Goal: Information Seeking & Learning: Check status

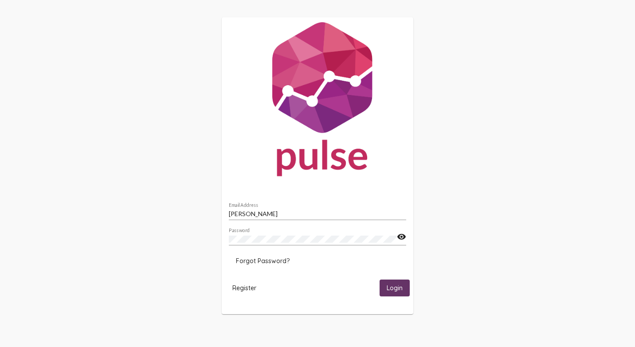
click at [387, 287] on span "Login" at bounding box center [395, 288] width 16 height 8
click at [291, 210] on div "[PERSON_NAME] Email Address" at bounding box center [317, 211] width 177 height 17
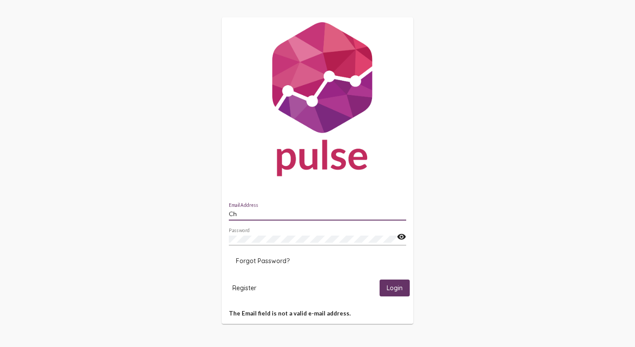
type input "C"
type input "c"
type input "[PERSON_NAME][EMAIL_ADDRESS][DOMAIN_NAME]"
click at [387, 286] on span "Login" at bounding box center [395, 288] width 16 height 8
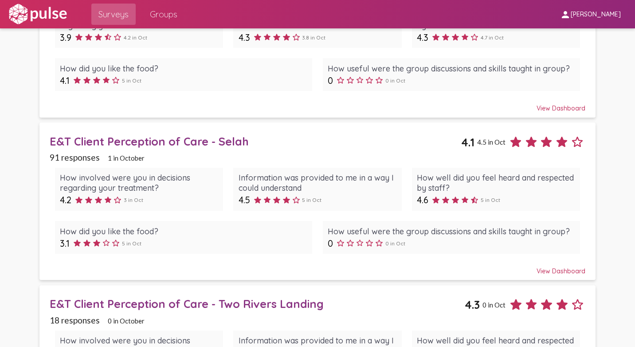
scroll to position [133, 0]
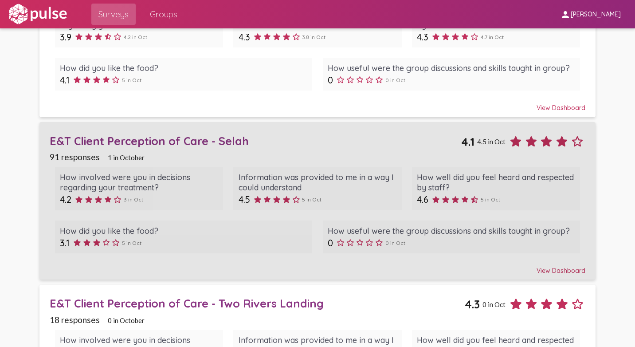
click at [188, 139] on div "E&T Client Perception of Care - Selah" at bounding box center [256, 141] width 412 height 14
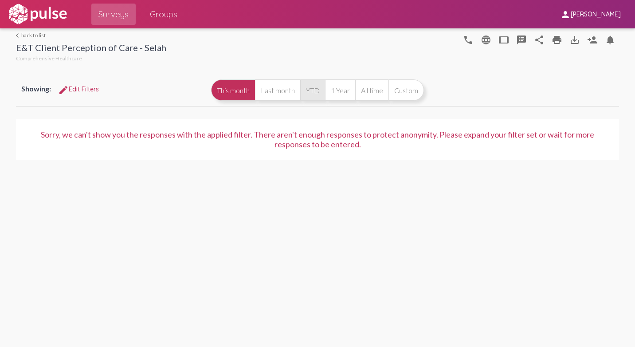
click at [319, 94] on button "YTD" at bounding box center [312, 89] width 25 height 21
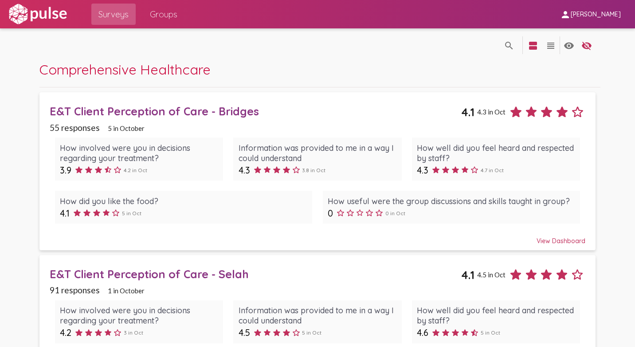
click at [236, 110] on div "E&T Client Perception of Care - Bridges" at bounding box center [256, 111] width 412 height 14
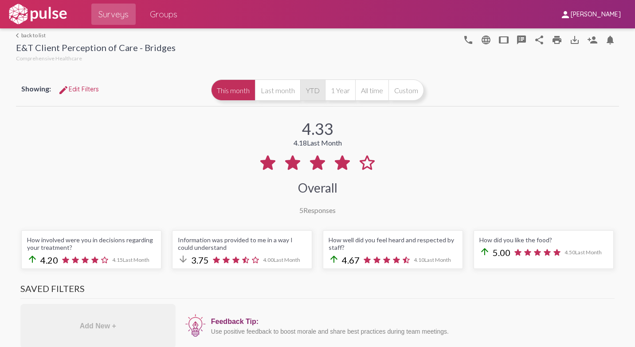
click at [303, 95] on button "YTD" at bounding box center [312, 89] width 25 height 21
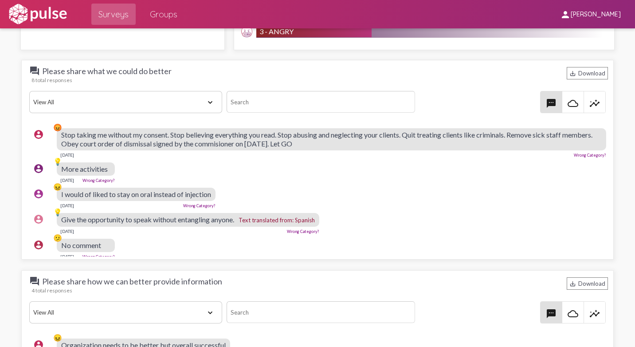
click at [429, 98] on div "textsms cloud_queue insights" at bounding box center [512, 102] width 187 height 22
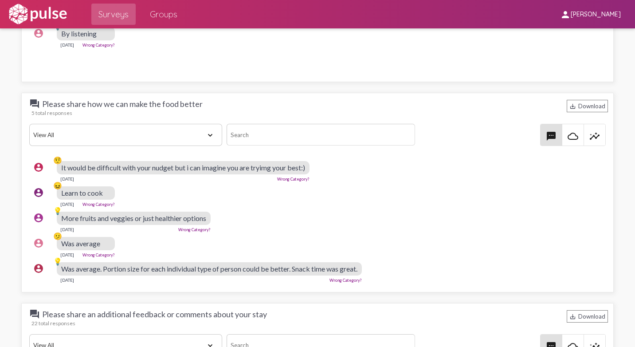
scroll to position [1721, 0]
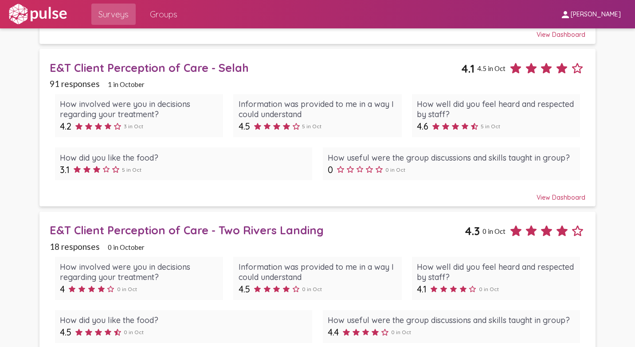
scroll to position [222, 0]
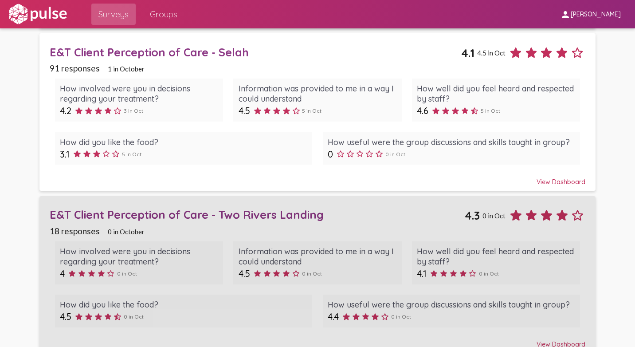
click at [157, 216] on div "E&T Client Perception of Care - Two Rivers Landing" at bounding box center [257, 215] width 415 height 14
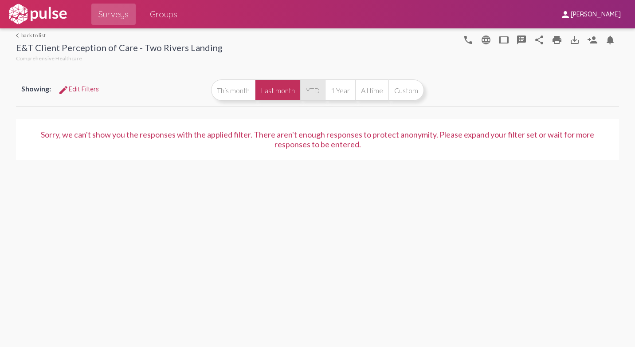
click at [312, 92] on button "YTD" at bounding box center [312, 89] width 25 height 21
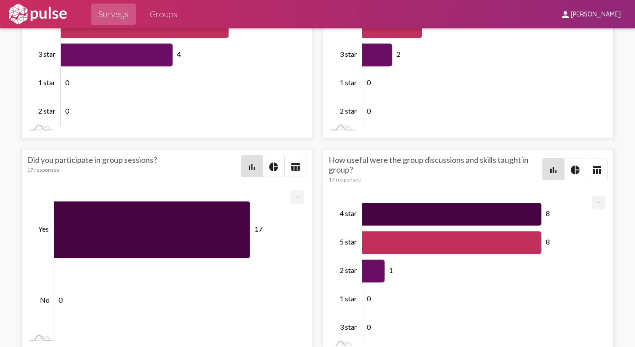
scroll to position [2528, 0]
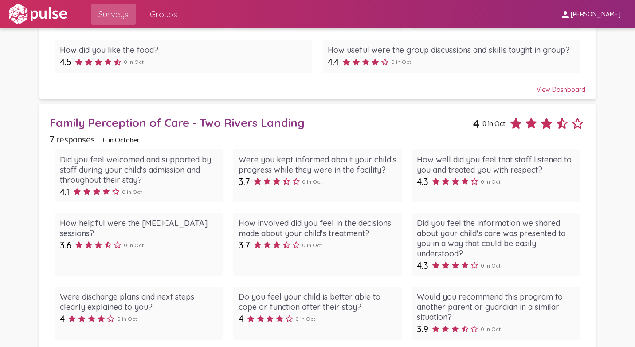
scroll to position [488, 0]
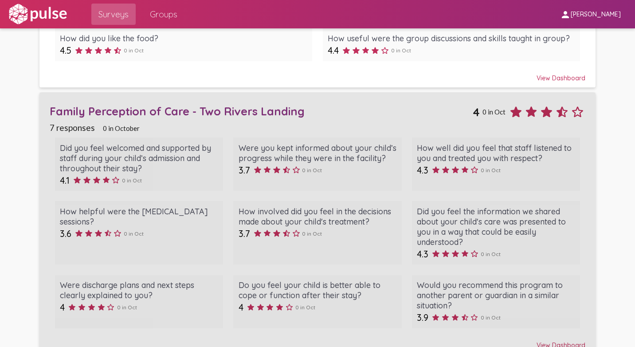
click at [184, 114] on div "Family Perception of Care - Two Rivers Landing" at bounding box center [261, 111] width 423 height 14
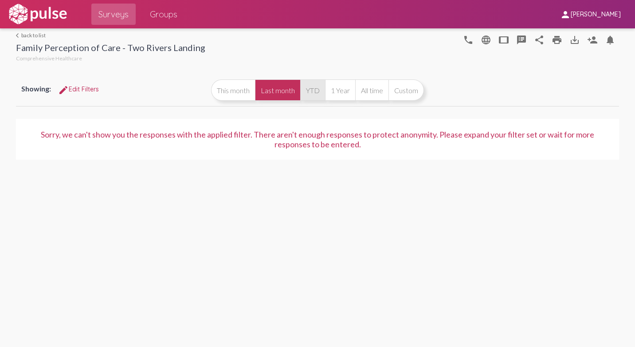
click at [302, 92] on button "YTD" at bounding box center [312, 89] width 25 height 21
